Goal: Task Accomplishment & Management: Use online tool/utility

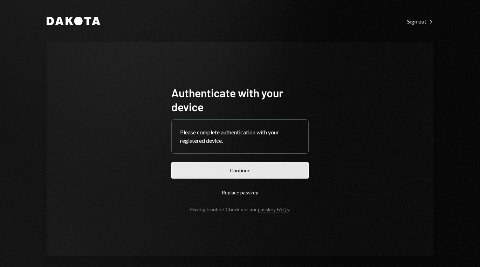
click at [221, 167] on button "Continue" at bounding box center [239, 170] width 137 height 16
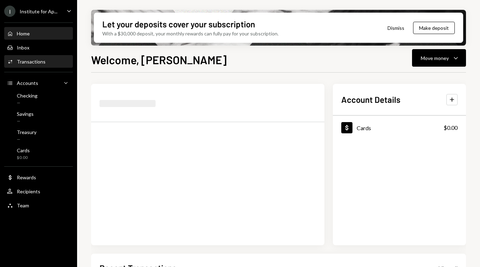
click at [47, 61] on div "Activities Transactions" at bounding box center [38, 62] width 63 height 6
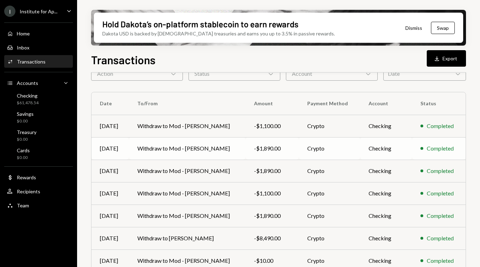
scroll to position [132, 0]
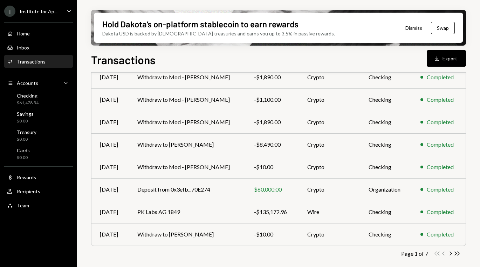
click at [47, 62] on div "Activities Transactions" at bounding box center [38, 62] width 63 height 6
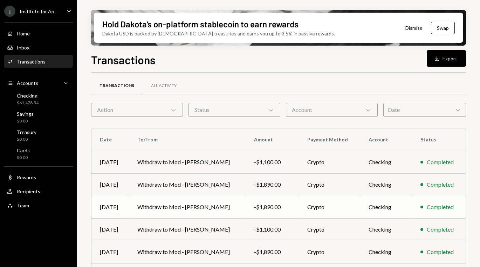
scroll to position [0, 0]
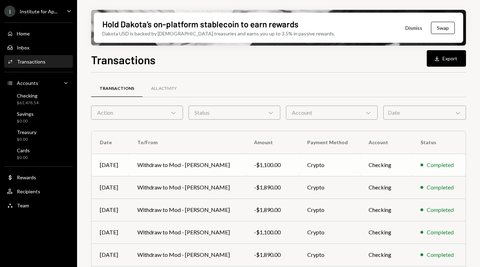
click at [227, 159] on td "Withdraw to Mod - [PERSON_NAME]" at bounding box center [187, 164] width 117 height 22
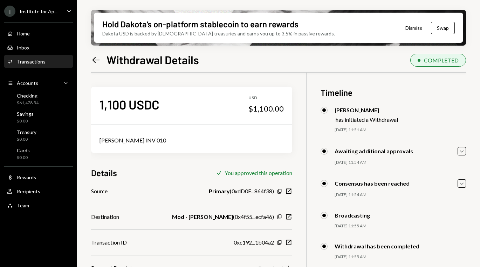
scroll to position [40, 0]
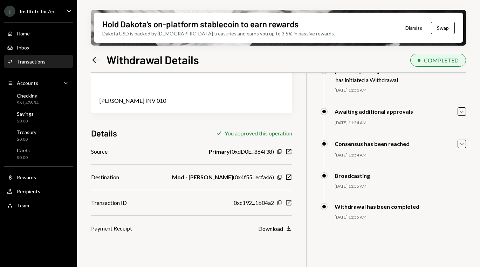
click at [285, 201] on icon "New Window" at bounding box center [288, 202] width 7 height 7
click at [47, 60] on div "Activities Transactions" at bounding box center [38, 62] width 63 height 6
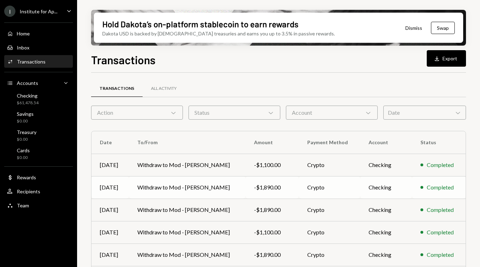
click at [164, 184] on td "Withdraw to Mod - [PERSON_NAME]" at bounding box center [187, 187] width 117 height 22
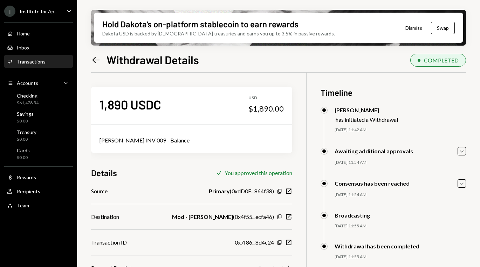
scroll to position [56, 0]
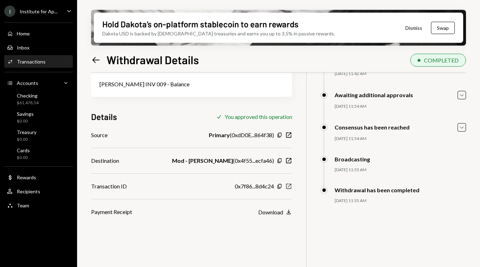
click at [286, 186] on icon "New Window" at bounding box center [288, 186] width 7 height 7
click at [32, 58] on div "Activities Transactions" at bounding box center [38, 62] width 63 height 12
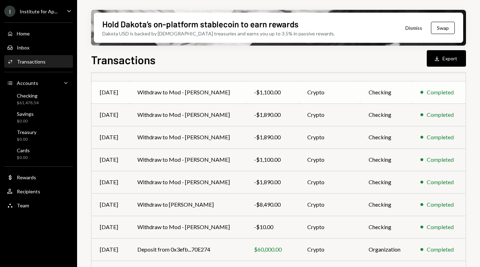
scroll to position [77, 0]
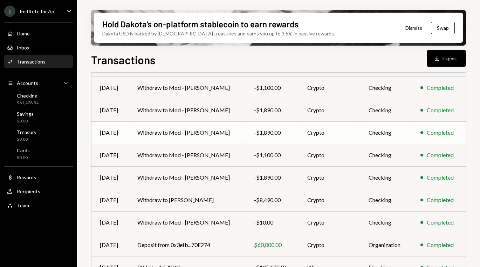
click at [174, 137] on td "Withdraw to Mod - [PERSON_NAME]" at bounding box center [187, 132] width 117 height 22
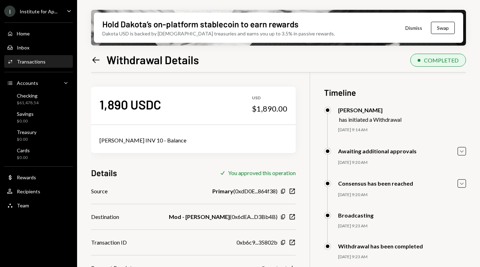
scroll to position [56, 0]
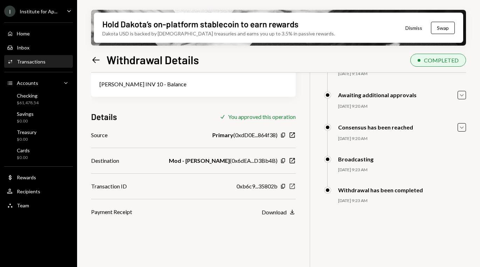
click at [289, 186] on icon "New Window" at bounding box center [292, 186] width 7 height 7
click at [35, 64] on div "Transactions" at bounding box center [31, 62] width 29 height 6
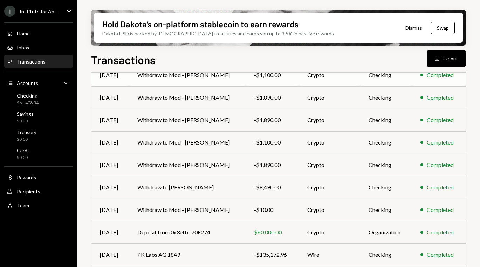
scroll to position [96, 0]
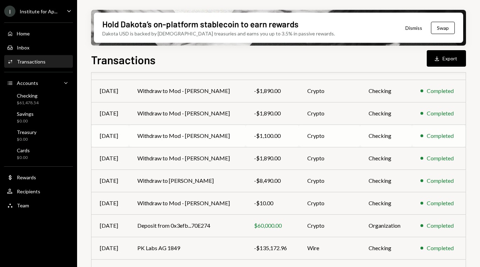
click at [153, 134] on td "Withdraw to Mod - Haizel Dalid" at bounding box center [187, 135] width 117 height 22
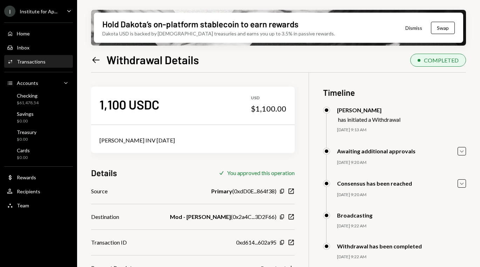
scroll to position [56, 0]
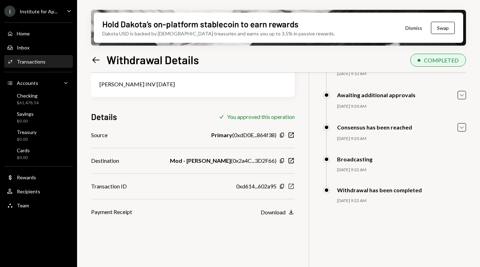
click at [288, 186] on icon "New Window" at bounding box center [291, 186] width 7 height 7
click at [38, 40] on div "Home Home Inbox Inbox Activities Transactions Accounts Accounts Caret Down Chec…" at bounding box center [38, 115] width 77 height 194
click at [37, 34] on div "Home Home" at bounding box center [38, 33] width 63 height 6
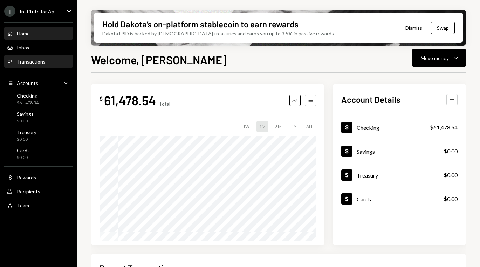
click at [45, 65] on div "Activities Transactions" at bounding box center [38, 62] width 63 height 12
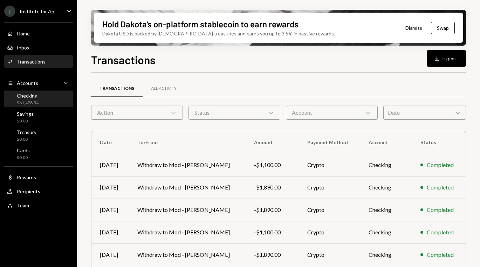
click at [42, 102] on div "Checking $61,478.54" at bounding box center [38, 99] width 63 height 13
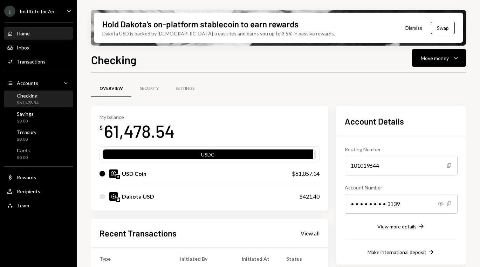
click at [42, 33] on div "Home Home" at bounding box center [38, 33] width 63 height 6
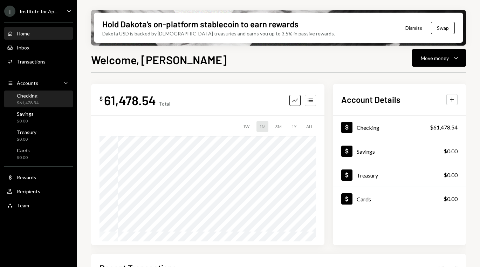
click at [37, 100] on div "$61,478.54" at bounding box center [28, 103] width 22 height 6
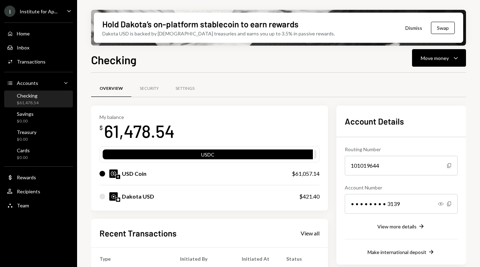
click at [30, 23] on div "Home Home Inbox Inbox Activities Transactions Accounts Accounts Caret Down Chec…" at bounding box center [38, 115] width 77 height 194
click at [30, 29] on div "Home Home" at bounding box center [38, 34] width 63 height 12
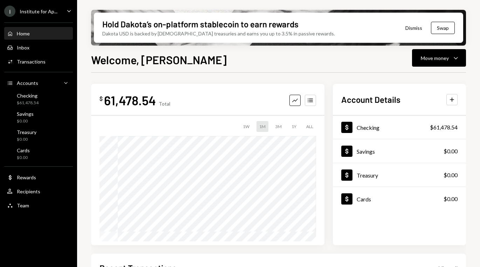
scroll to position [156, 0]
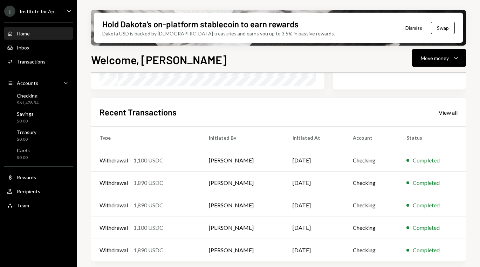
click at [451, 110] on div "View all" at bounding box center [448, 112] width 19 height 7
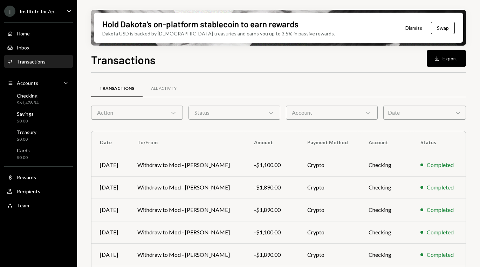
click at [156, 110] on div "Action Chevron Down" at bounding box center [137, 112] width 92 height 14
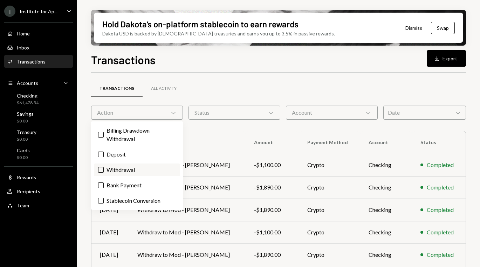
click at [120, 169] on label "Withdrawal" at bounding box center [137, 169] width 86 height 13
click at [104, 169] on button "Withdrawal" at bounding box center [101, 170] width 6 height 6
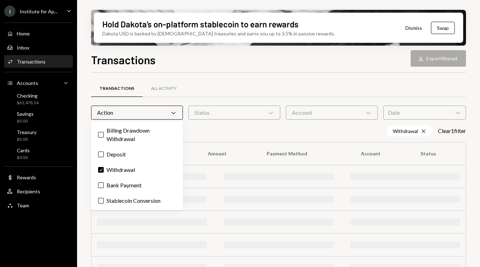
click at [81, 146] on div "Hold Dakota’s on-platform stablecoin to earn rewards Dakota USD is backed by U.…" at bounding box center [278, 133] width 403 height 267
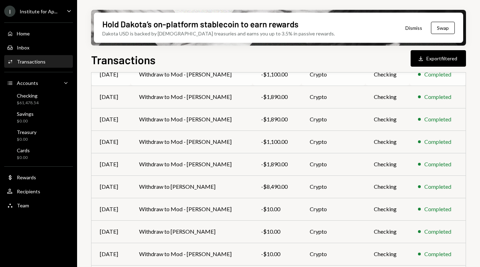
scroll to position [144, 0]
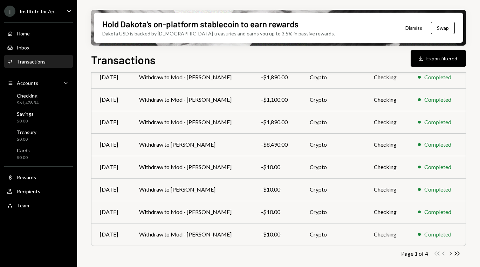
click at [449, 251] on icon "Chevron Right" at bounding box center [450, 253] width 7 height 7
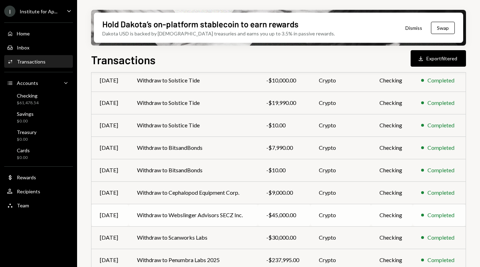
scroll to position [88, 0]
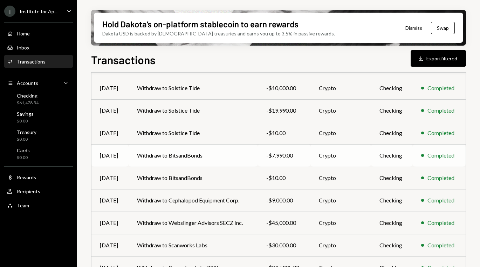
click at [197, 152] on td "Withdraw to BitsandBonds" at bounding box center [193, 155] width 129 height 22
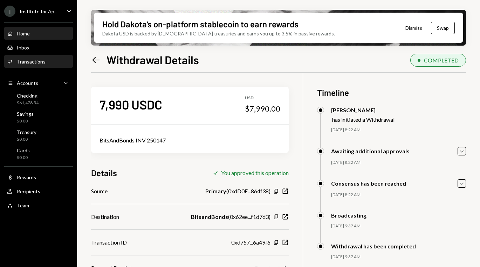
click at [33, 33] on div "Home Home" at bounding box center [38, 33] width 63 height 6
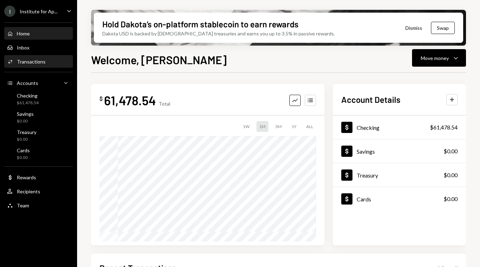
click at [36, 59] on div "Transactions" at bounding box center [31, 62] width 29 height 6
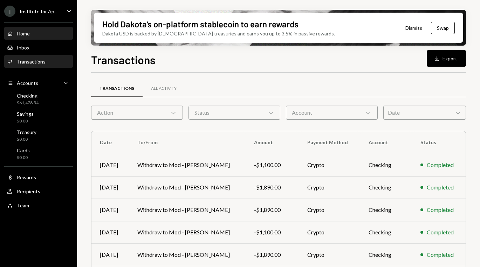
click at [45, 35] on div "Home Home" at bounding box center [38, 33] width 63 height 6
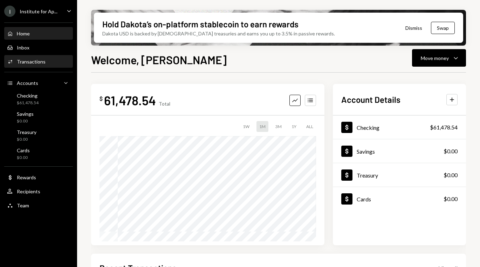
click at [49, 66] on div "Activities Transactions" at bounding box center [38, 62] width 63 height 12
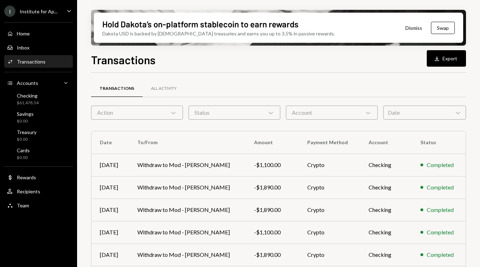
click at [40, 24] on div "Home Home Inbox Inbox Activities Transactions Accounts Accounts Caret Down Chec…" at bounding box center [38, 115] width 77 height 194
click at [39, 35] on div "Home Home" at bounding box center [38, 33] width 63 height 6
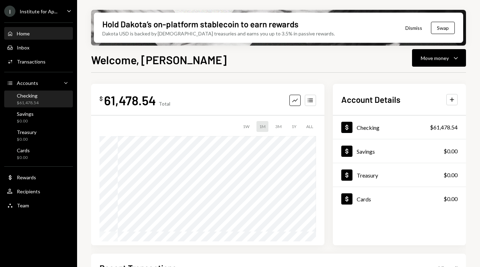
click at [40, 93] on div "Checking $61,478.54" at bounding box center [38, 99] width 63 height 13
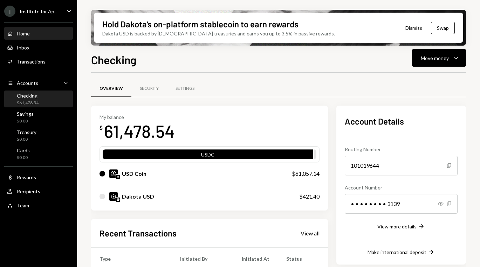
click at [34, 30] on div "Home Home" at bounding box center [38, 34] width 63 height 12
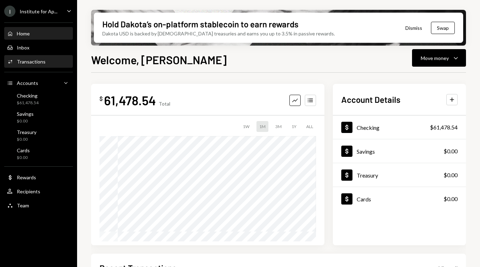
click at [59, 60] on div "Activities Transactions" at bounding box center [38, 62] width 63 height 6
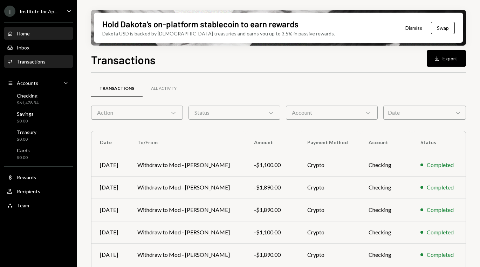
click at [37, 37] on div "Home Home" at bounding box center [38, 34] width 63 height 12
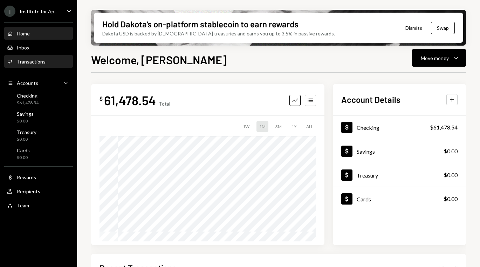
click at [46, 62] on div "Activities Transactions" at bounding box center [38, 62] width 63 height 6
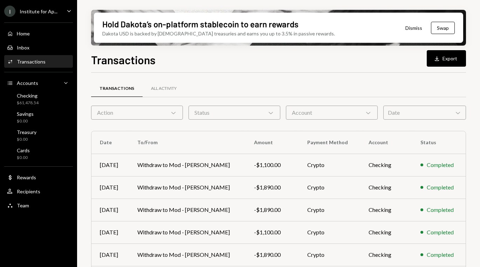
click at [135, 121] on div "Transactions All Activity Action Chevron Down Status Chevron Down Account Chevr…" at bounding box center [278, 245] width 375 height 323
click at [137, 116] on div "Action Chevron Down" at bounding box center [137, 112] width 92 height 14
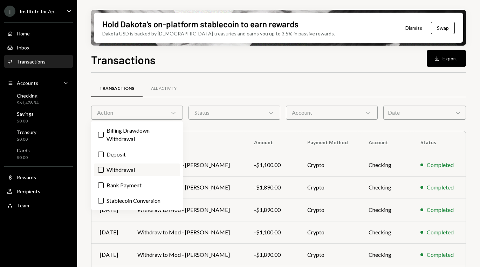
click at [126, 173] on label "Withdrawal" at bounding box center [137, 169] width 86 height 13
click at [104, 172] on button "Withdrawal" at bounding box center [101, 170] width 6 height 6
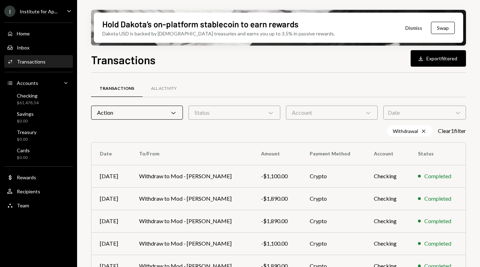
click at [90, 146] on div "Hold Dakota’s on-platform stablecoin to earn rewards Dakota USD is backed by U.…" at bounding box center [278, 133] width 403 height 267
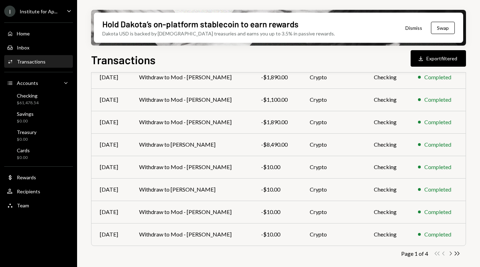
click at [449, 253] on icon "Chevron Right" at bounding box center [450, 253] width 7 height 7
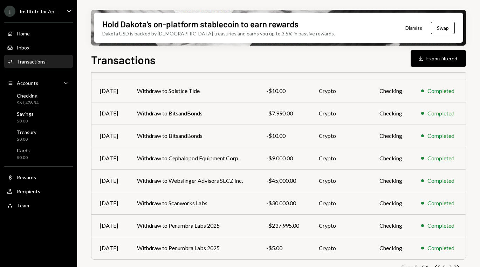
scroll to position [130, 0]
click at [211, 110] on td "Withdraw to BitsandBonds" at bounding box center [193, 113] width 129 height 22
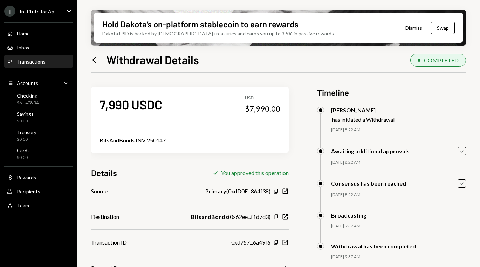
click at [143, 141] on div "BitsAndBonds INV 250147" at bounding box center [190, 140] width 181 height 8
copy div "BitsAndBonds INV 250147"
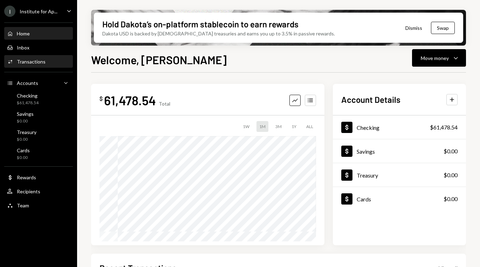
click at [48, 57] on div "Activities Transactions" at bounding box center [38, 62] width 63 height 12
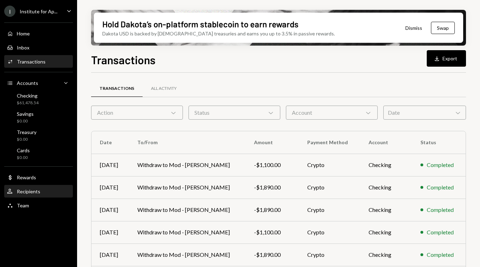
click at [40, 188] on div "User Recipients" at bounding box center [38, 191] width 63 height 6
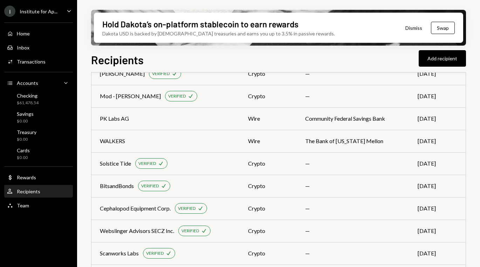
scroll to position [86, 0]
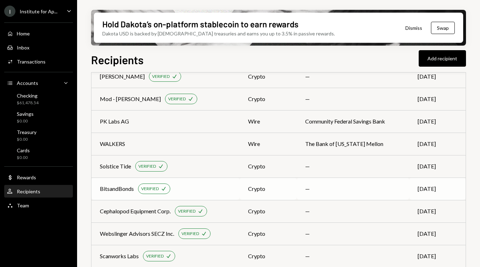
click at [122, 180] on td "BitsandBonds VERIFIED Check" at bounding box center [165, 188] width 148 height 22
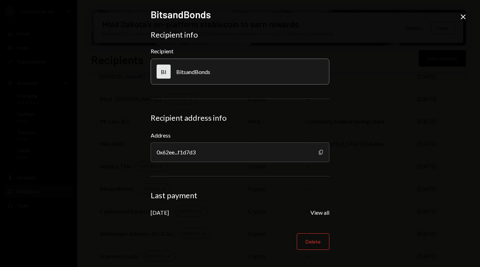
click at [320, 152] on icon "button" at bounding box center [321, 152] width 4 height 5
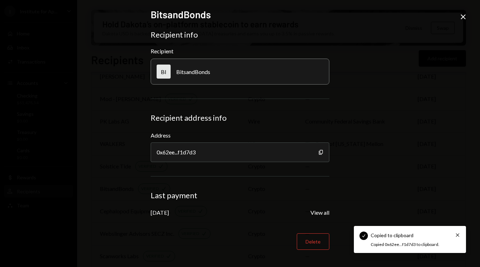
click at [464, 16] on icon at bounding box center [463, 16] width 5 height 5
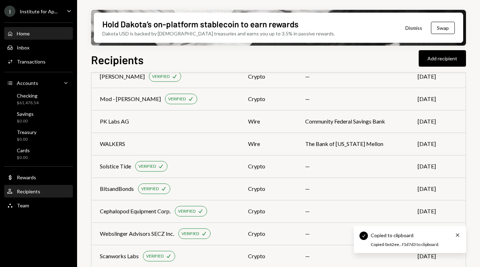
click at [42, 29] on div "Home Home" at bounding box center [38, 34] width 63 height 12
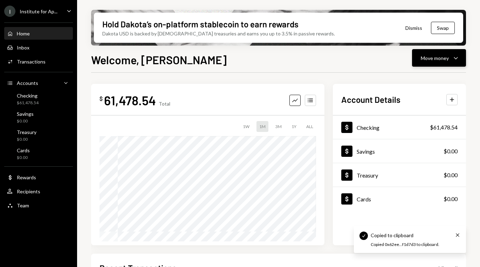
click at [459, 56] on icon "Caret Down" at bounding box center [456, 58] width 8 height 8
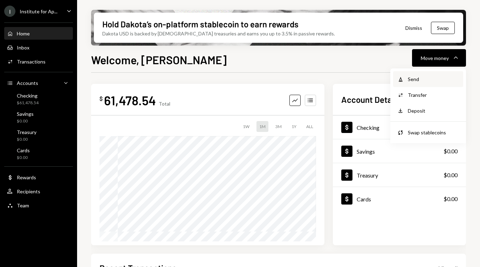
click at [426, 76] on div "Send" at bounding box center [433, 78] width 51 height 7
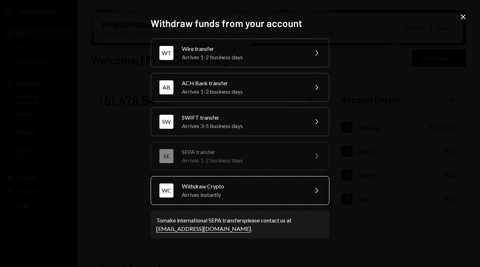
click at [216, 192] on div "Arrives instantly" at bounding box center [243, 194] width 122 height 8
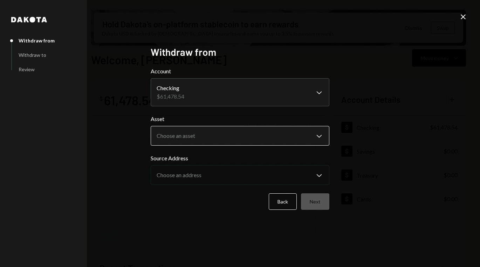
click at [186, 135] on body "I Institute for Ap... Caret Down Home Home Inbox Inbox Activities Transactions …" at bounding box center [240, 133] width 480 height 267
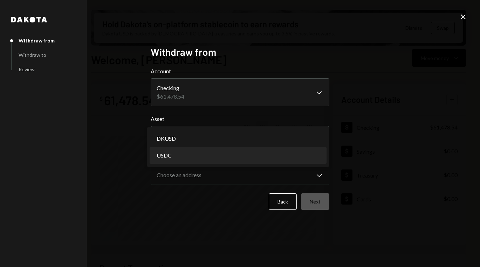
select select "****"
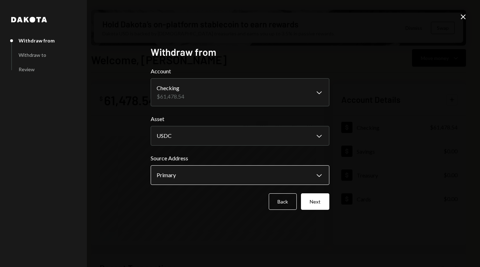
click at [188, 179] on body "I Institute for Ap... Caret Down Home Home Inbox Inbox Activities Transactions …" at bounding box center [240, 133] width 480 height 267
click at [315, 200] on button "Next" at bounding box center [315, 201] width 28 height 16
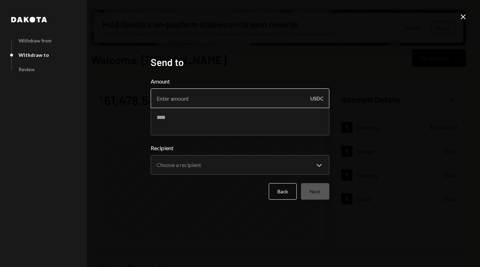
click at [166, 98] on input "Amount" at bounding box center [240, 98] width 179 height 20
click at [171, 131] on textarea at bounding box center [240, 121] width 179 height 28
paste textarea "**********"
paste textarea "*******"
type textarea "**********"
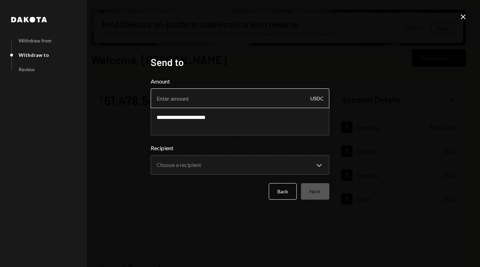
click at [220, 99] on input "Amount" at bounding box center [240, 98] width 179 height 20
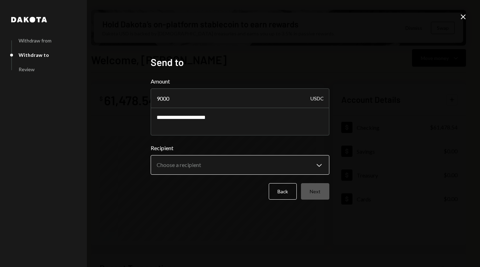
type input "9000"
click at [171, 163] on body "I Institute for Ap... Caret Down Home Home Inbox Inbox Activities Transactions …" at bounding box center [240, 133] width 480 height 267
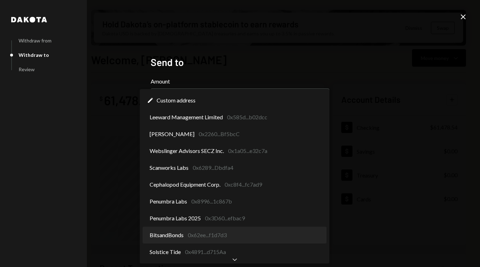
select select "**********"
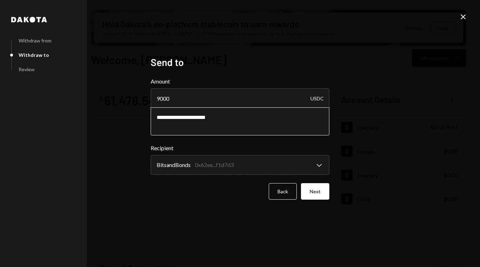
click at [179, 120] on textarea "**********" at bounding box center [240, 121] width 179 height 28
click at [318, 186] on button "Next" at bounding box center [315, 191] width 28 height 16
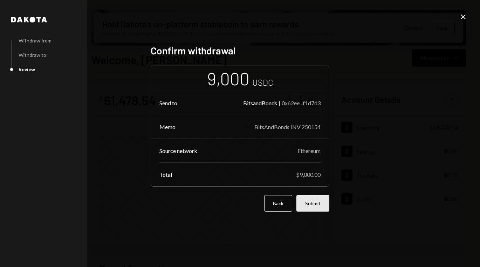
click at [319, 201] on button "Submit" at bounding box center [312, 203] width 33 height 16
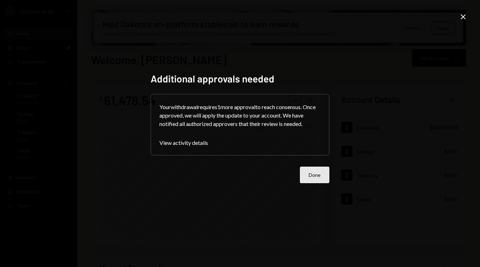
click at [320, 166] on button "Done" at bounding box center [314, 174] width 29 height 16
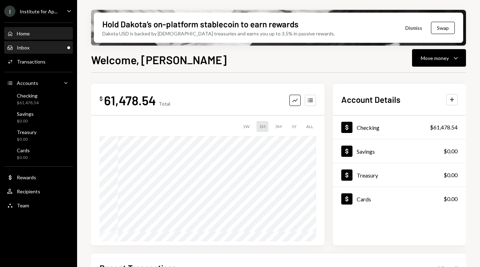
click at [36, 44] on div "Inbox Inbox" at bounding box center [38, 47] width 63 height 6
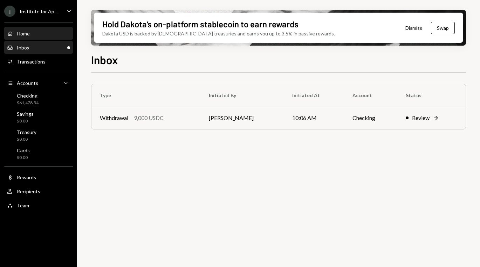
click at [40, 29] on div "Home Home" at bounding box center [38, 34] width 63 height 12
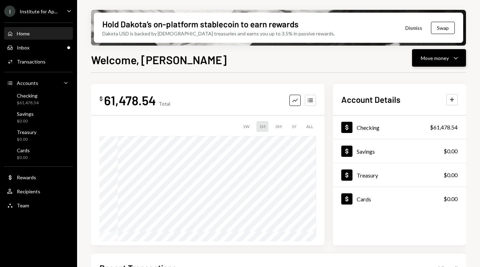
click at [459, 58] on icon "Caret Down" at bounding box center [456, 58] width 8 height 8
click at [430, 77] on div "Send" at bounding box center [433, 78] width 51 height 7
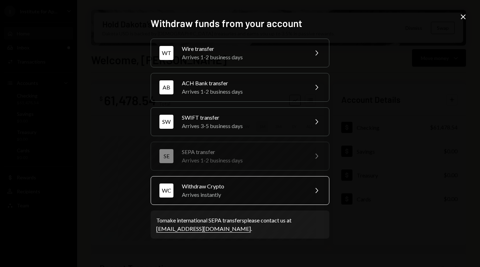
click at [233, 194] on div "Arrives instantly" at bounding box center [243, 194] width 122 height 8
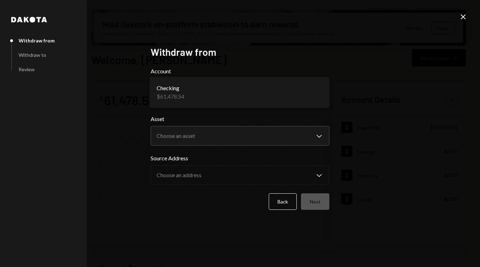
click at [224, 93] on body "I Institute for Ap... Caret Down Home Home Inbox Inbox Activities Transactions …" at bounding box center [240, 133] width 480 height 267
click at [204, 139] on body "I Institute for Ap... Caret Down Home Home Inbox Inbox Activities Transactions …" at bounding box center [240, 133] width 480 height 267
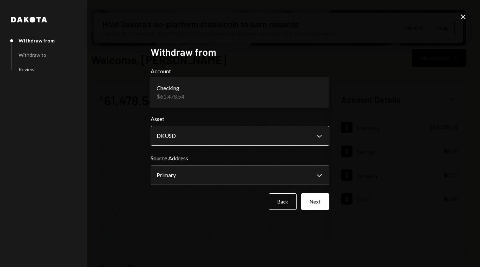
click at [197, 135] on body "I Institute for Ap... Caret Down Home Home Inbox Inbox Activities Transactions …" at bounding box center [240, 133] width 480 height 267
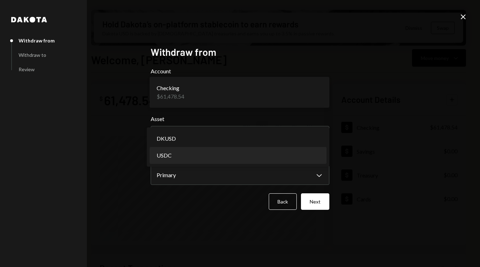
select select "****"
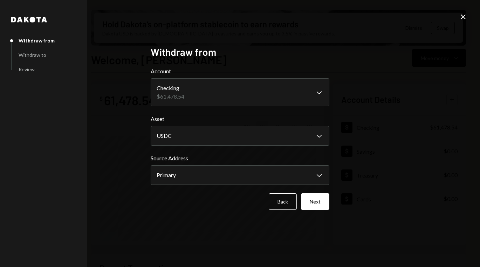
click at [192, 187] on form "**********" at bounding box center [240, 138] width 179 height 143
click at [198, 170] on body "I Institute for Ap... Caret Down Home Home Inbox Inbox Activities Transactions …" at bounding box center [240, 133] width 480 height 267
click at [320, 201] on button "Next" at bounding box center [315, 201] width 28 height 16
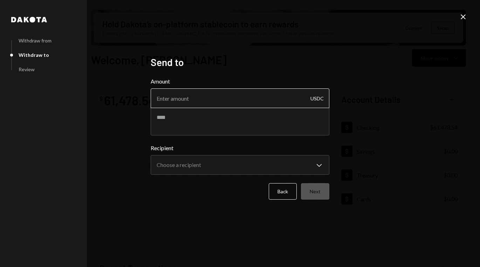
click at [175, 103] on input "Amount" at bounding box center [240, 98] width 179 height 20
click at [172, 128] on textarea at bounding box center [240, 121] width 179 height 28
paste textarea "**********"
type textarea "**********"
click at [180, 104] on input "Amount" at bounding box center [240, 98] width 179 height 20
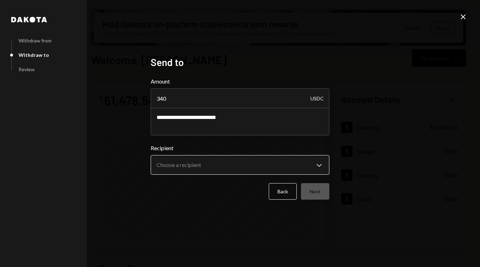
type input "340"
click at [206, 165] on body "I Institute for Ap... Caret Down Home Home Inbox Inbox Activities Transactions …" at bounding box center [240, 133] width 480 height 267
click at [212, 166] on body "I Institute for Ap... Caret Down Home Home Inbox Inbox Activities Transactions …" at bounding box center [240, 133] width 480 height 267
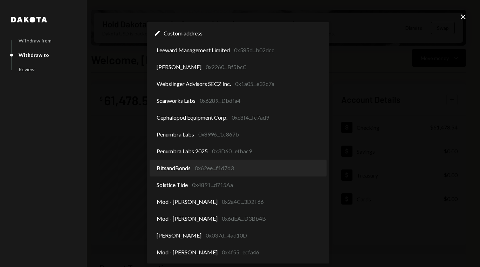
select select "**********"
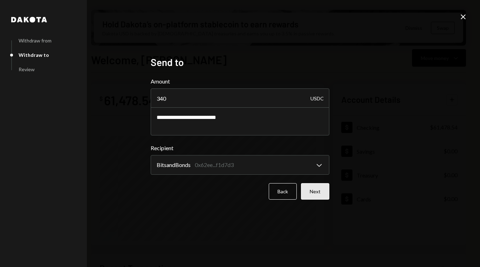
click at [316, 187] on button "Next" at bounding box center [315, 191] width 28 height 16
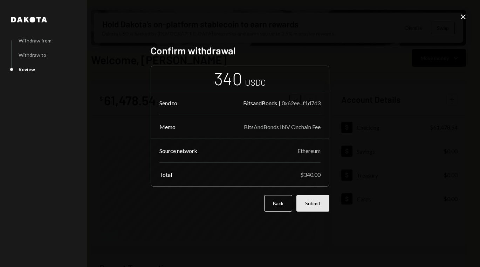
click at [315, 201] on button "Submit" at bounding box center [312, 203] width 33 height 16
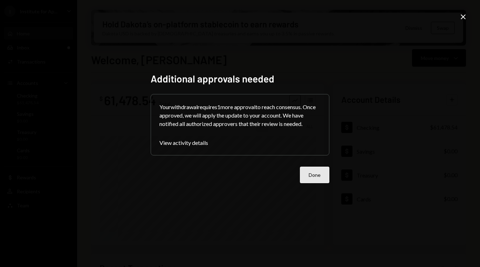
click at [313, 171] on button "Done" at bounding box center [314, 174] width 29 height 16
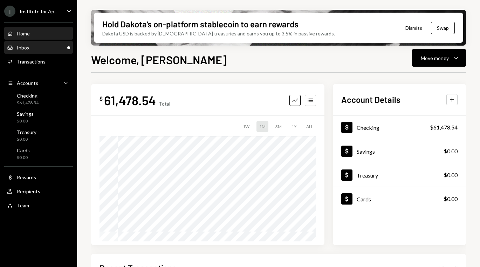
click at [58, 46] on div "Inbox Inbox" at bounding box center [38, 47] width 63 height 6
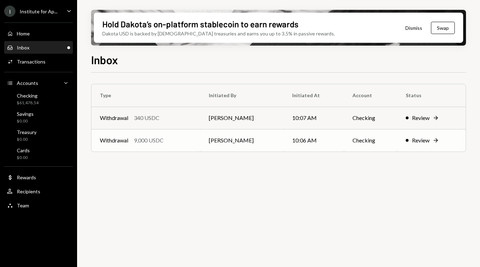
click at [127, 137] on div "Withdrawal" at bounding box center [114, 140] width 28 height 8
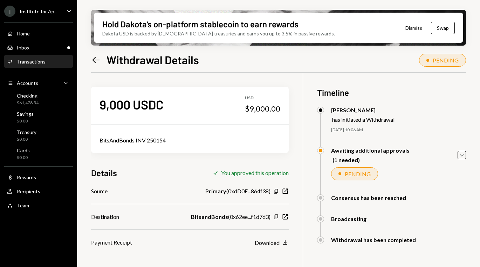
scroll to position [36, 0]
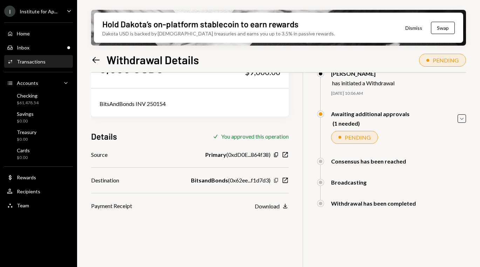
click at [277, 177] on icon "Copy" at bounding box center [276, 180] width 6 height 6
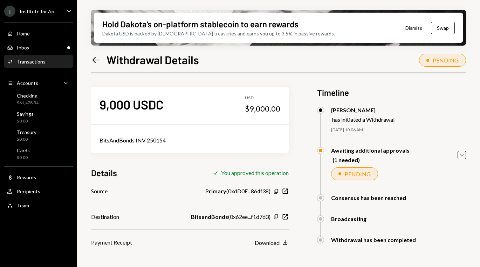
scroll to position [36, 0]
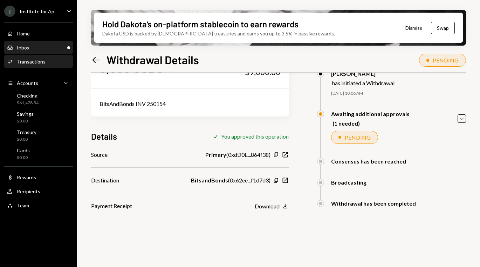
click at [42, 46] on div "Inbox Inbox" at bounding box center [38, 47] width 63 height 6
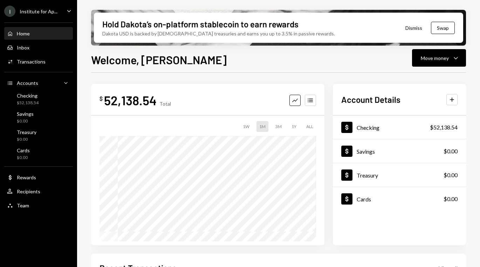
click at [25, 197] on div "Home Home Inbox Inbox Activities Transactions Accounts Accounts Caret Down Chec…" at bounding box center [38, 115] width 77 height 194
click at [31, 189] on div "Recipients" at bounding box center [28, 191] width 23 height 6
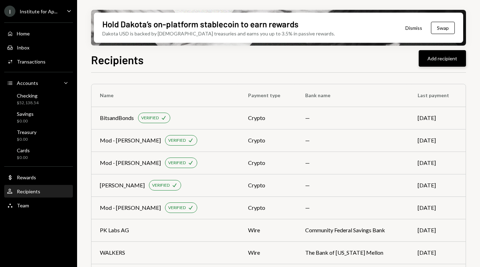
click at [436, 59] on button "Add recipient" at bounding box center [442, 58] width 47 height 16
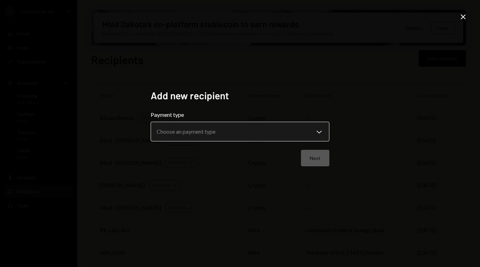
click at [264, 137] on body "I Institute for Ap... Caret Down Home Home Inbox Inbox Activities Transactions …" at bounding box center [240, 133] width 480 height 267
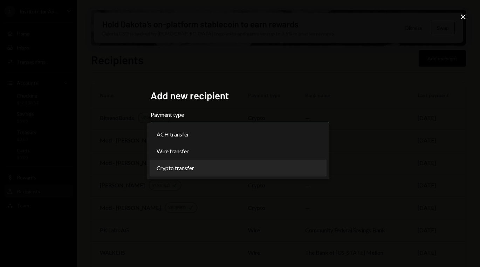
select select "******"
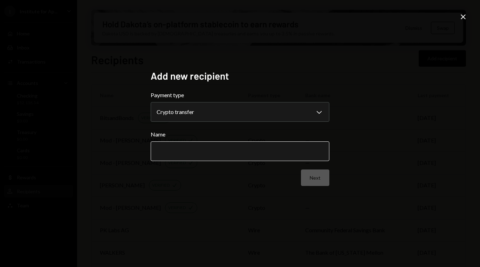
click at [211, 149] on input "Name" at bounding box center [240, 151] width 179 height 20
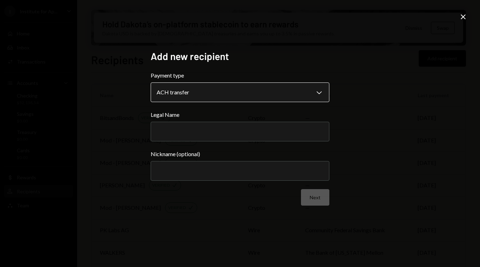
click at [226, 95] on body "I Institute for Ap... Caret Down Home Home Inbox Inbox Activities Transactions …" at bounding box center [240, 133] width 480 height 267
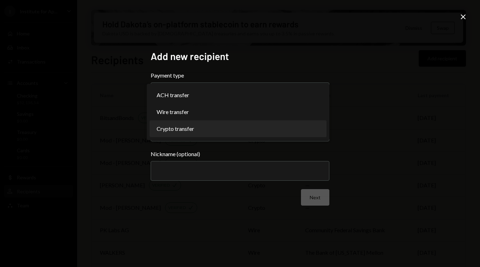
select select "******"
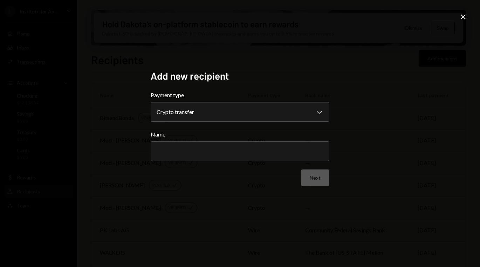
click at [198, 131] on label "Name" at bounding box center [240, 134] width 179 height 8
click at [198, 141] on input "Name" at bounding box center [240, 151] width 179 height 20
type input "****"
click at [320, 181] on button "Next" at bounding box center [315, 177] width 28 height 16
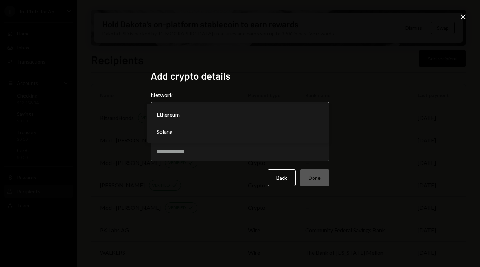
click at [199, 116] on body "I Institute for Ap... Caret Down Home Home Inbox Inbox Activities Transactions …" at bounding box center [240, 133] width 480 height 267
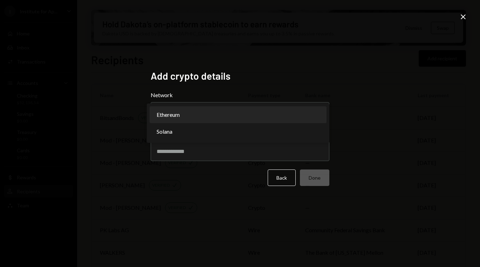
select select "**********"
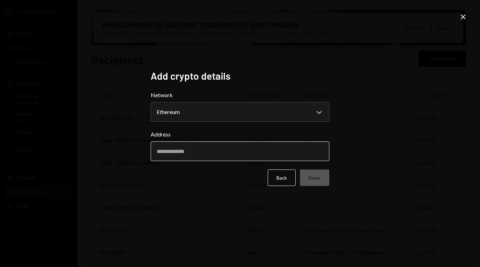
click at [191, 146] on input "Address" at bounding box center [240, 151] width 179 height 20
paste input "**********"
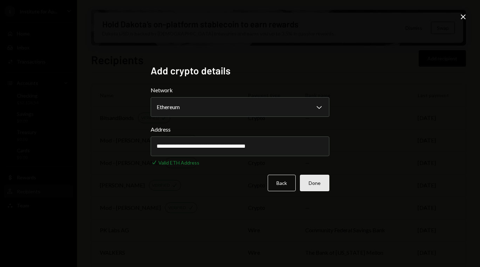
type input "**********"
click at [321, 180] on button "Done" at bounding box center [314, 182] width 29 height 16
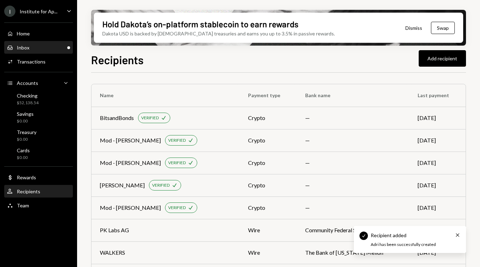
click at [50, 52] on div "Inbox Inbox" at bounding box center [38, 48] width 63 height 12
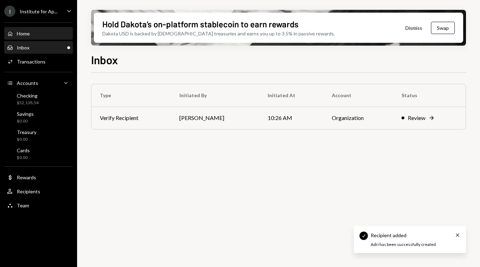
click at [36, 34] on div "Home Home" at bounding box center [38, 33] width 63 height 6
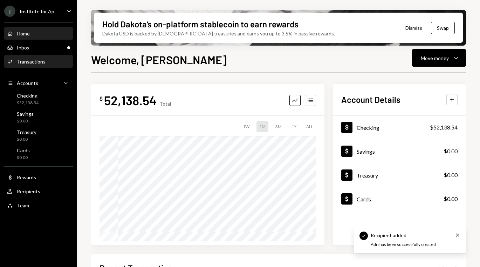
click at [37, 62] on div "Transactions" at bounding box center [31, 62] width 29 height 6
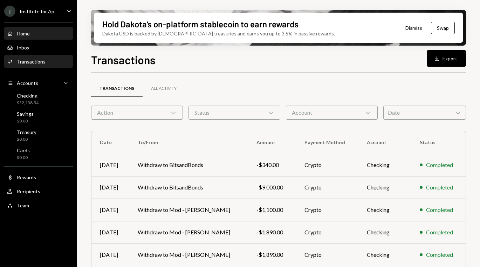
click at [22, 37] on div "Home Home" at bounding box center [38, 34] width 63 height 12
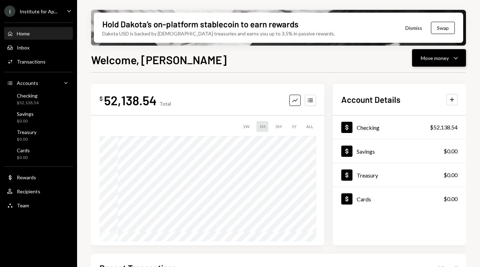
click at [461, 59] on button "Move money Caret Down" at bounding box center [439, 58] width 54 height 18
click at [429, 73] on div "Withdraw Send" at bounding box center [428, 79] width 70 height 16
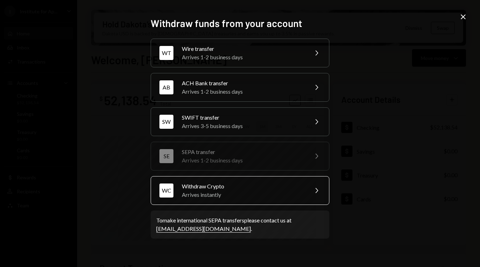
click at [226, 194] on div "Arrives instantly" at bounding box center [243, 194] width 122 height 8
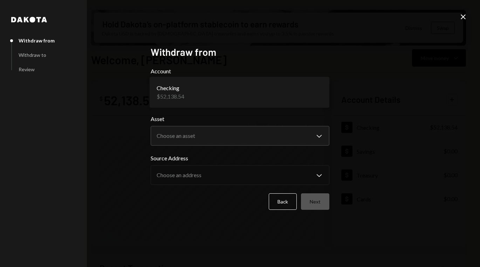
click at [239, 85] on body "I Institute for Ap... Caret Down Home Home Inbox Inbox Activities Transactions …" at bounding box center [240, 133] width 480 height 267
click at [215, 136] on body "I Institute for Ap... Caret Down Home Home Inbox Inbox Activities Transactions …" at bounding box center [240, 133] width 480 height 267
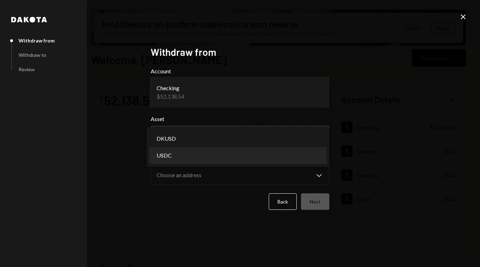
select select "****"
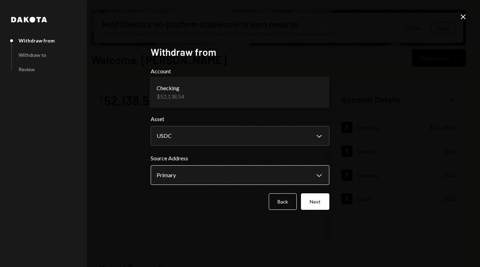
click at [197, 172] on body "I Institute for Ap... Caret Down Home Home Inbox Inbox Activities Transactions …" at bounding box center [240, 133] width 480 height 267
click at [316, 197] on button "Next" at bounding box center [315, 201] width 28 height 16
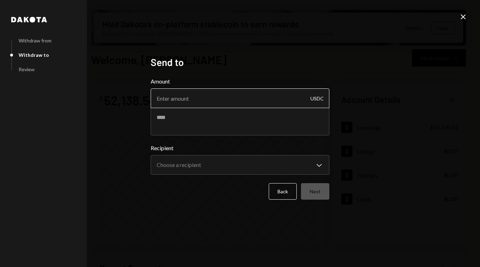
click at [201, 102] on input "Amount" at bounding box center [240, 98] width 179 height 20
click at [200, 121] on textarea at bounding box center [240, 121] width 179 height 28
paste textarea "**********"
type textarea "**********"
click at [220, 101] on input "Amount" at bounding box center [240, 98] width 179 height 20
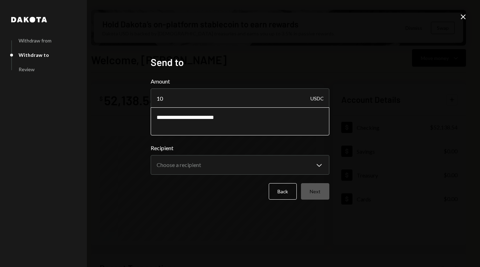
type input "10"
click at [183, 117] on textarea "**********" at bounding box center [240, 121] width 179 height 28
click at [233, 114] on textarea "**********" at bounding box center [240, 121] width 179 height 28
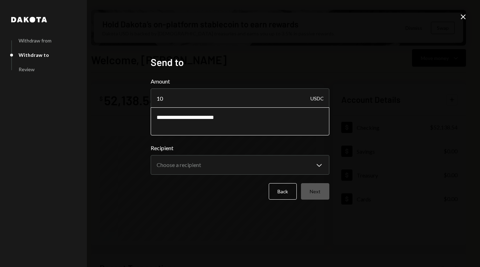
click at [187, 119] on textarea "**********" at bounding box center [240, 121] width 179 height 28
type textarea "**********"
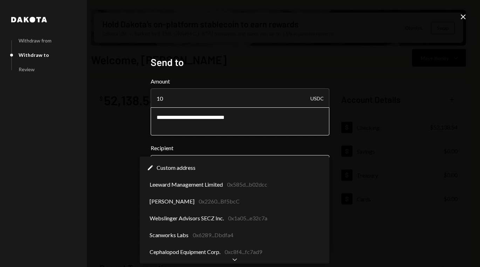
click at [203, 167] on body "I Institute for Ap... Caret Down Home Home Inbox Inbox Activities Transactions …" at bounding box center [240, 133] width 480 height 267
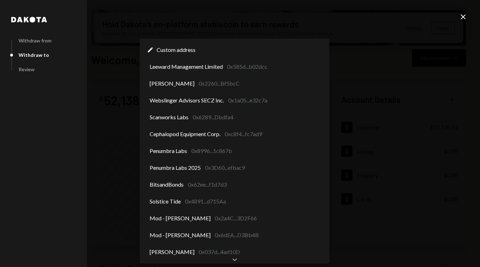
scroll to position [7, 0]
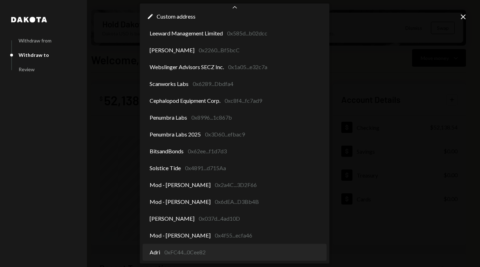
select select "**********"
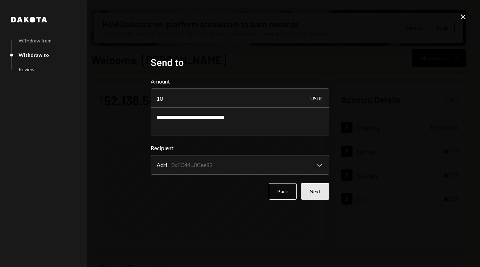
click at [316, 192] on button "Next" at bounding box center [315, 191] width 28 height 16
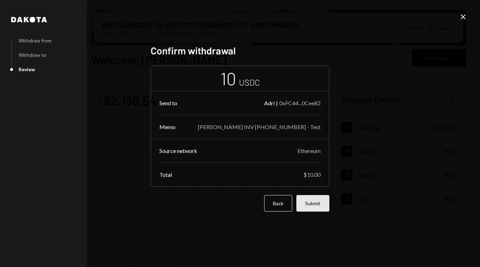
click at [316, 201] on button "Submit" at bounding box center [312, 203] width 33 height 16
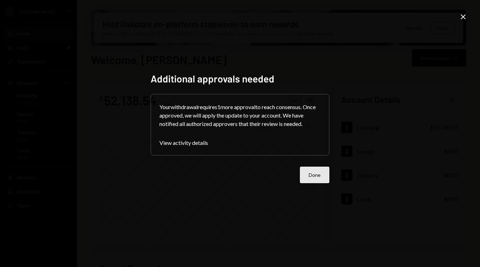
click at [315, 170] on button "Done" at bounding box center [314, 174] width 29 height 16
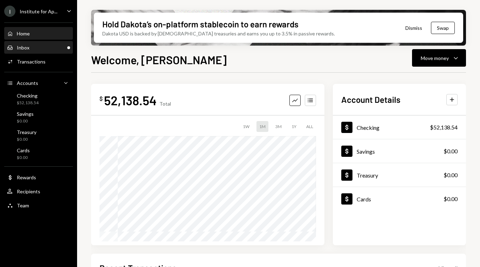
click at [48, 53] on div "Inbox Inbox" at bounding box center [38, 48] width 63 height 12
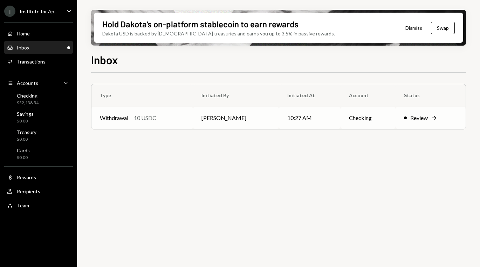
click at [133, 115] on div "Withdrawal 10 USDC" at bounding box center [142, 118] width 85 height 8
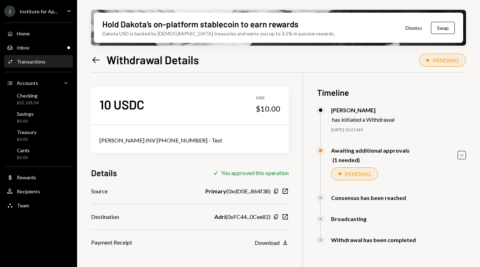
scroll to position [56, 0]
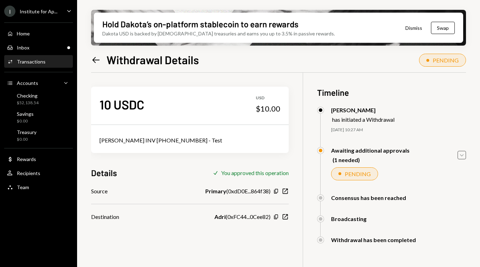
click at [463, 152] on icon "Caret Down" at bounding box center [462, 155] width 8 height 8
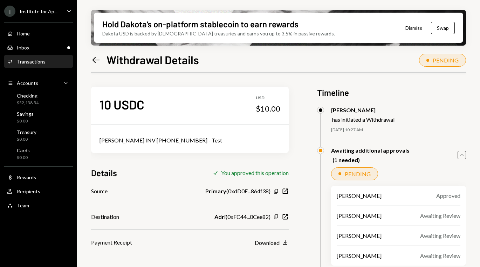
scroll to position [60, 0]
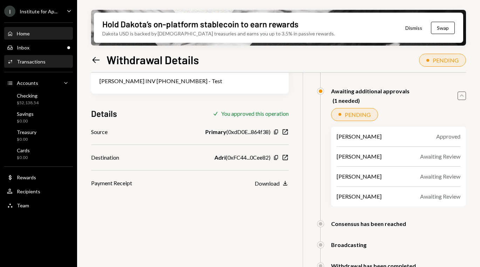
click at [43, 35] on div "Home Home" at bounding box center [38, 33] width 63 height 6
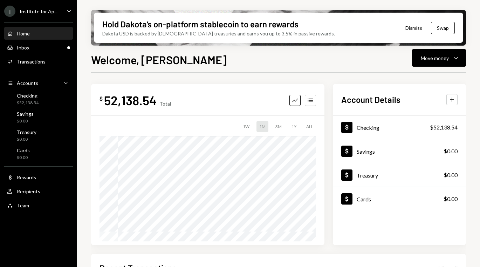
click at [53, 16] on div "I Institute for Ap..." at bounding box center [30, 11] width 53 height 11
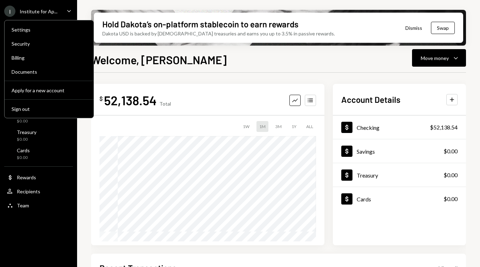
click at [172, 84] on div "$ 52,138.54 Total Graph Accounts 1W 1M 3M 1Y ALL" at bounding box center [207, 164] width 233 height 161
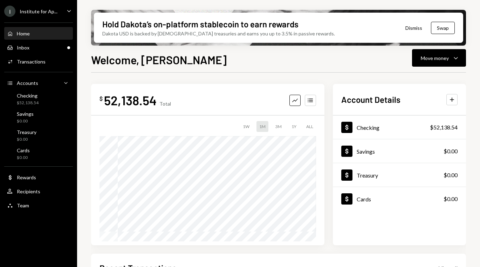
click at [42, 8] on div "I Institute for Ap..." at bounding box center [30, 11] width 53 height 11
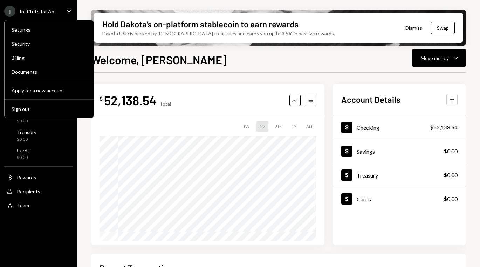
click at [198, 60] on div "Welcome, Stephanie Move money Caret Down" at bounding box center [278, 58] width 375 height 15
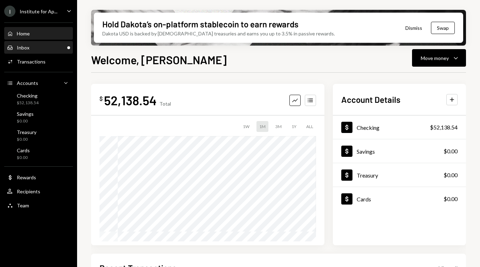
click at [47, 46] on div "Inbox Inbox" at bounding box center [38, 47] width 63 height 6
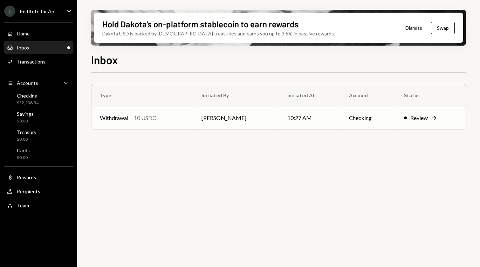
click at [181, 122] on div "Withdrawal 10 USDC" at bounding box center [142, 118] width 85 height 8
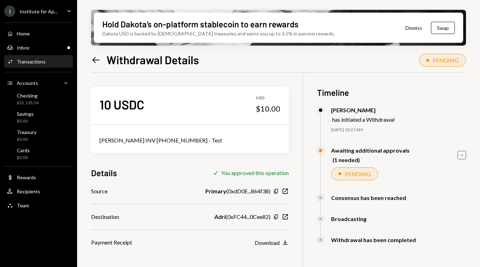
click at [460, 153] on icon "Caret Down" at bounding box center [462, 155] width 8 height 8
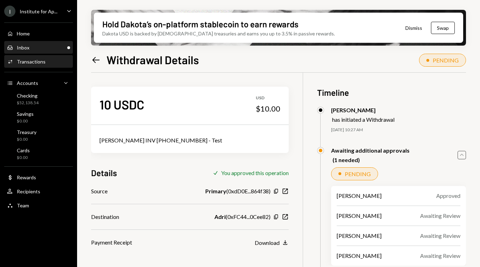
click at [44, 47] on div "Inbox Inbox" at bounding box center [38, 47] width 63 height 6
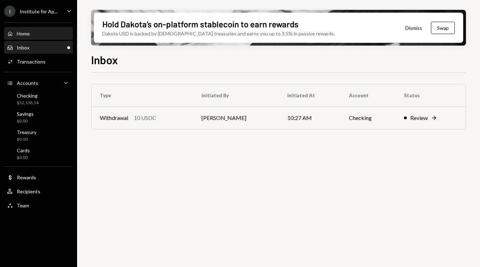
click at [43, 38] on div "Home Home" at bounding box center [38, 34] width 63 height 12
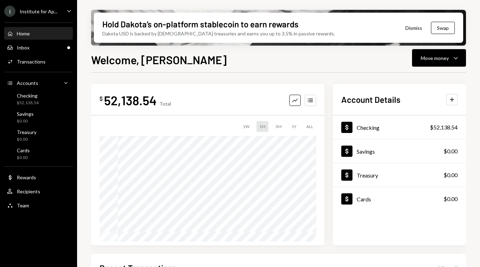
scroll to position [156, 0]
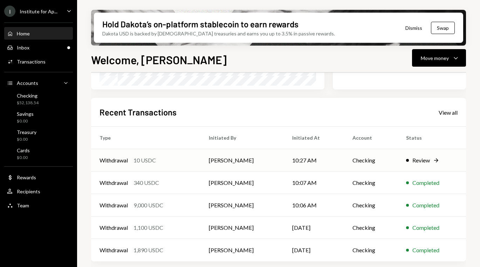
click at [282, 157] on td "Stephanie Vergara" at bounding box center [241, 160] width 83 height 22
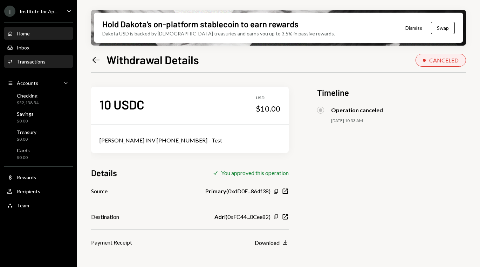
click at [38, 33] on div "Home Home" at bounding box center [38, 33] width 63 height 6
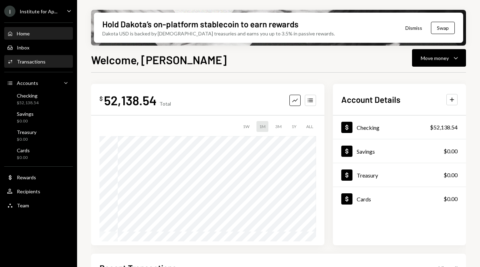
click at [47, 62] on div "Activities Transactions" at bounding box center [38, 62] width 63 height 6
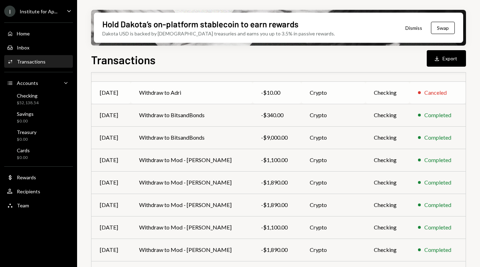
scroll to position [132, 0]
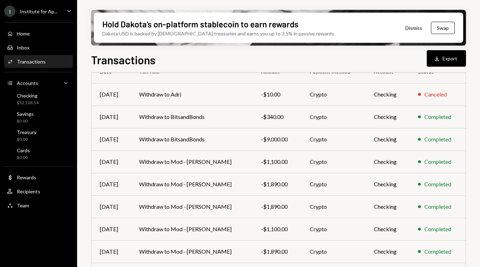
scroll to position [60, 0]
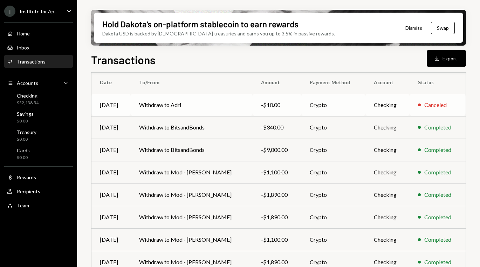
click at [168, 99] on td "Withdraw to Adri" at bounding box center [192, 105] width 122 height 22
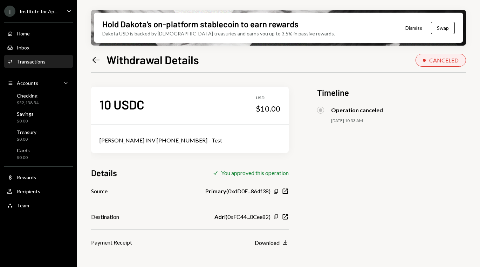
click at [149, 135] on div "[PERSON_NAME] INV [PHONE_NUMBER] - Test" at bounding box center [190, 140] width 198 height 25
click at [148, 137] on div "[PERSON_NAME] INV [PHONE_NUMBER] - Test" at bounding box center [190, 140] width 181 height 8
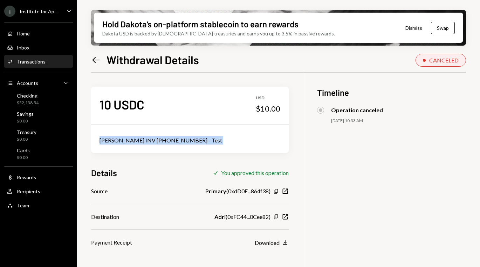
copy div "[PERSON_NAME] INV [PHONE_NUMBER] - Test"
click at [28, 188] on div "Recipients" at bounding box center [28, 191] width 23 height 6
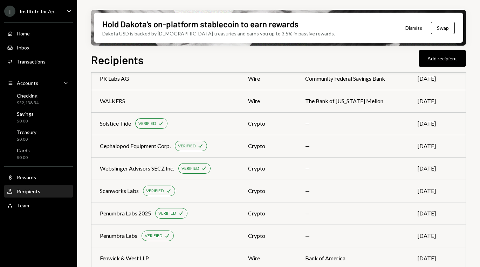
scroll to position [250, 0]
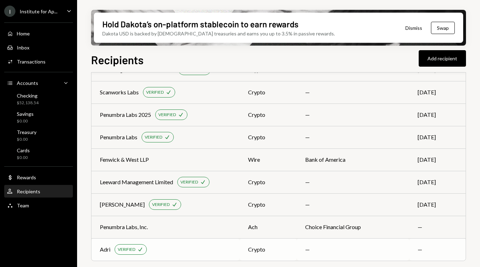
click at [445, 256] on td "—" at bounding box center [437, 249] width 56 height 22
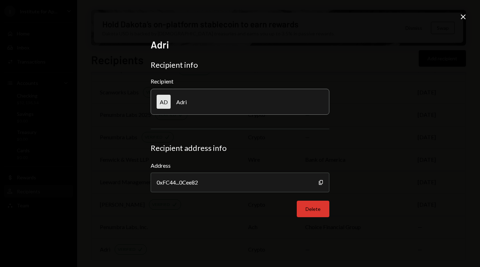
click at [322, 214] on button "Delete" at bounding box center [313, 208] width 33 height 16
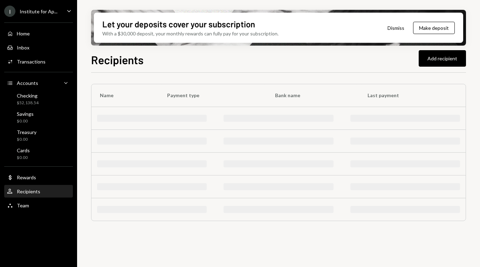
click at [51, 14] on div "Institute for Ap..." at bounding box center [39, 11] width 38 height 6
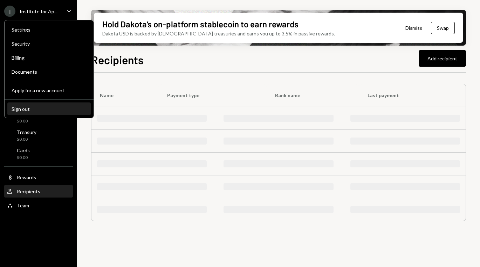
click at [50, 103] on button "Sign out" at bounding box center [48, 109] width 83 height 13
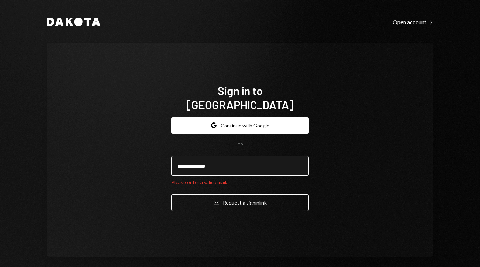
type input "**********"
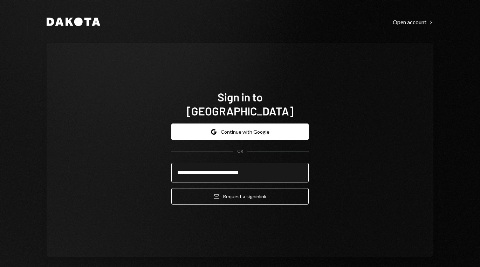
click at [171, 188] on button "Email Request a sign in link" at bounding box center [239, 196] width 137 height 16
